Goal: Transaction & Acquisition: Purchase product/service

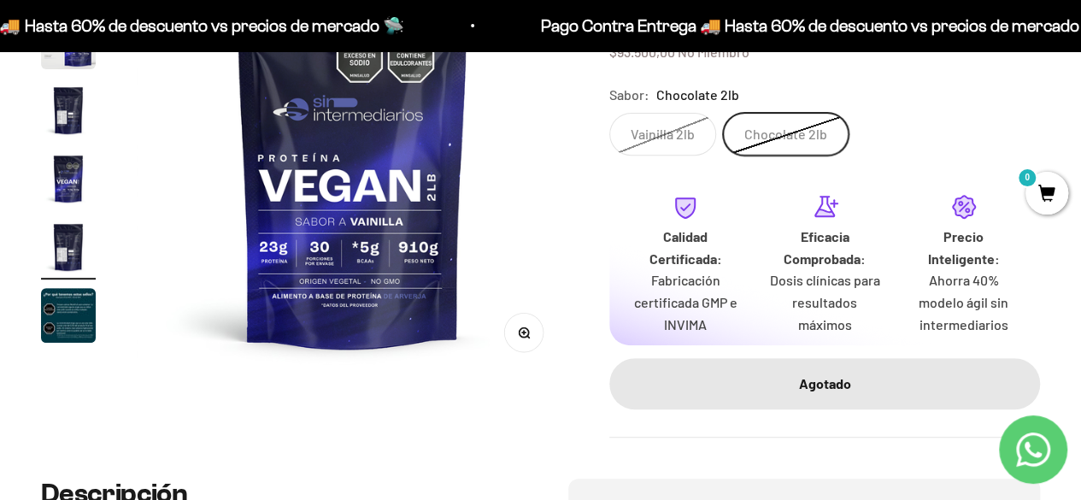
scroll to position [0, 1765]
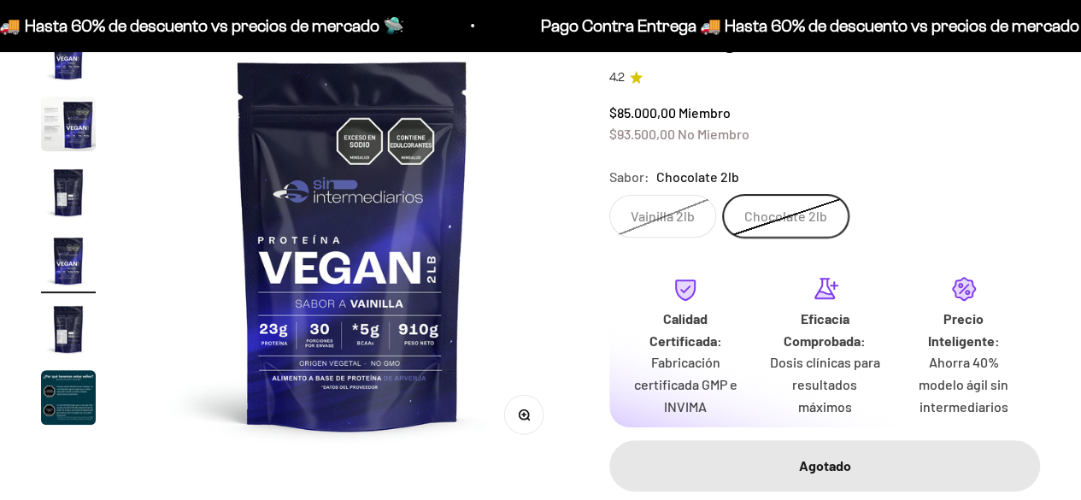
scroll to position [0, 1324]
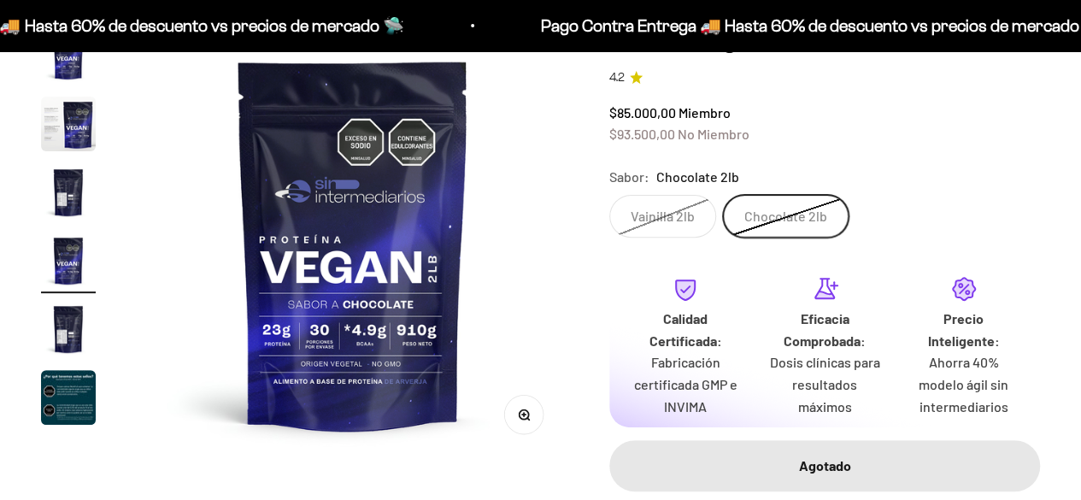
click at [659, 220] on label "Vainilla 2lb" at bounding box center [662, 216] width 107 height 43
click at [609, 195] on input "Vainilla 2lb" at bounding box center [608, 194] width 1 height 1
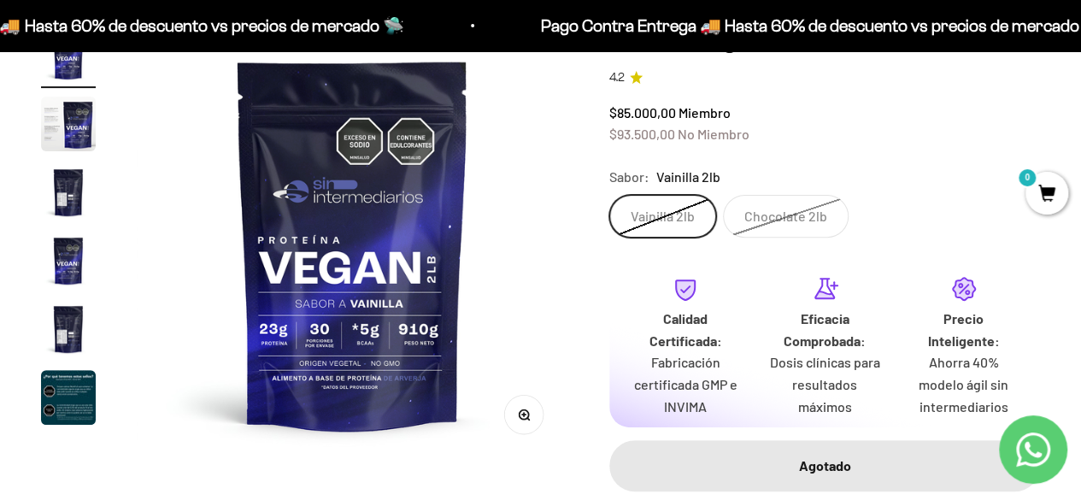
scroll to position [273, 0]
